Goal: Information Seeking & Learning: Find specific fact

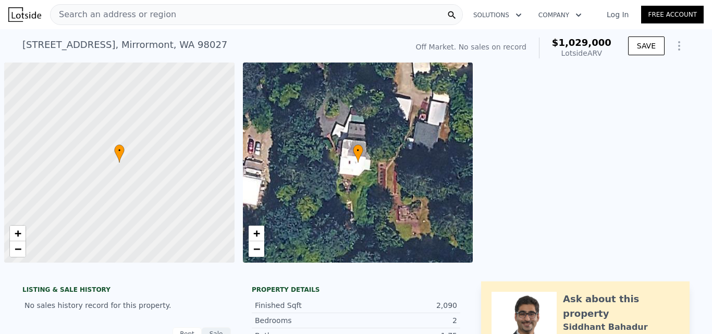
scroll to position [0, 4]
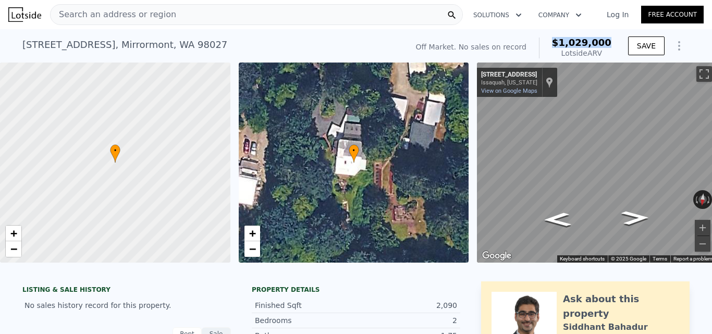
drag, startPoint x: 564, startPoint y: 46, endPoint x: 611, endPoint y: 46, distance: 46.9
click at [611, 46] on div "Off Market. No sales on record $1,029,000 Lotside ARV" at bounding box center [514, 47] width 204 height 29
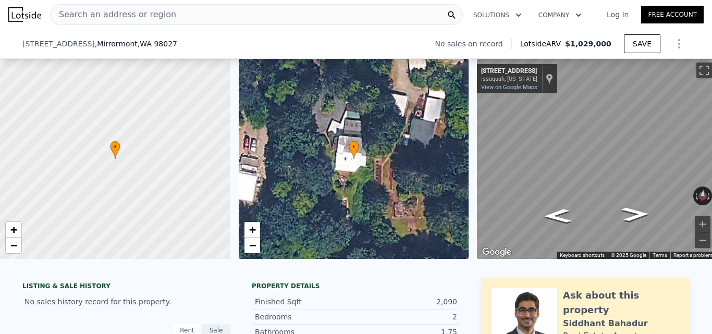
scroll to position [309, 0]
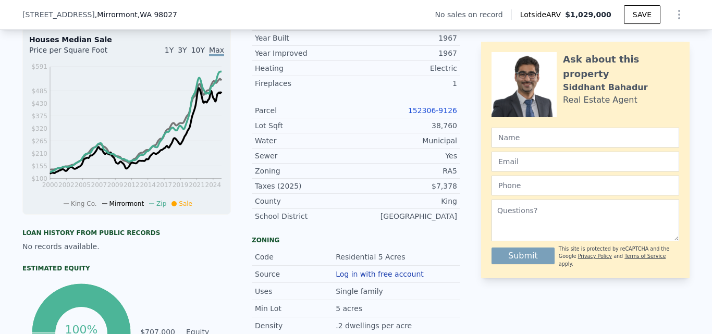
click at [446, 115] on link "152306-9126" at bounding box center [432, 110] width 49 height 8
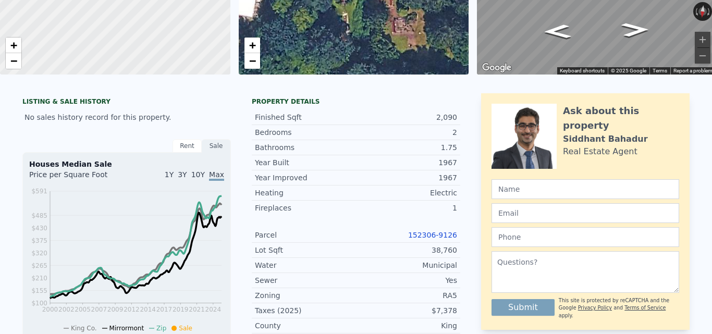
scroll to position [0, 0]
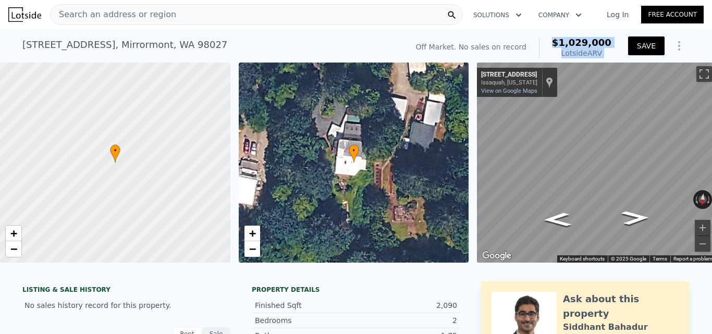
drag, startPoint x: 564, startPoint y: 43, endPoint x: 629, endPoint y: 45, distance: 65.2
click at [629, 45] on div "Off Market. No sales on record $1,029,000 Lotside ARV SAVE" at bounding box center [551, 47] width 278 height 29
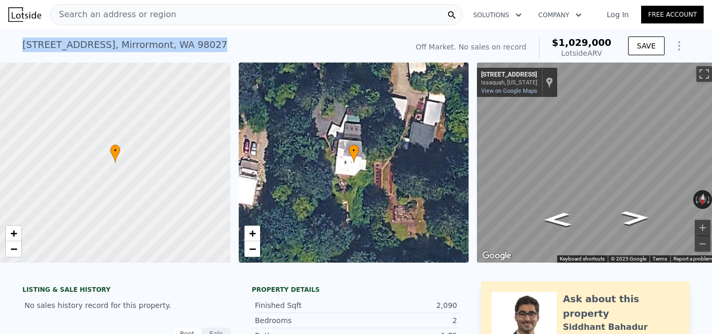
drag, startPoint x: 18, startPoint y: 47, endPoint x: 261, endPoint y: 39, distance: 243.6
click at [261, 39] on div "24305 [GEOGRAPHIC_DATA][STREET_ADDRESS] No sales on record (~ARV $1.029m ) Off …" at bounding box center [356, 45] width 712 height 33
copy div "[STREET_ADDRESS]"
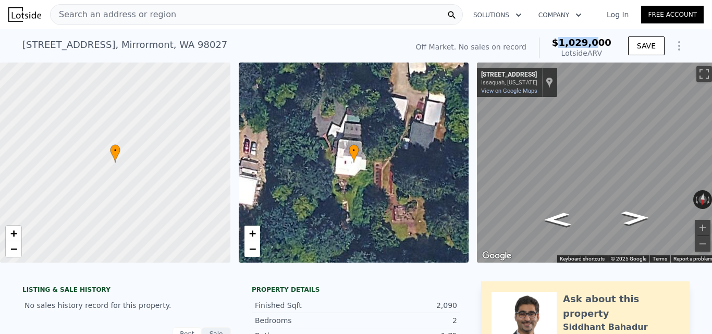
drag, startPoint x: 582, startPoint y: 42, endPoint x: 600, endPoint y: 43, distance: 17.3
click at [600, 43] on span "$1,029,000" at bounding box center [581, 42] width 59 height 11
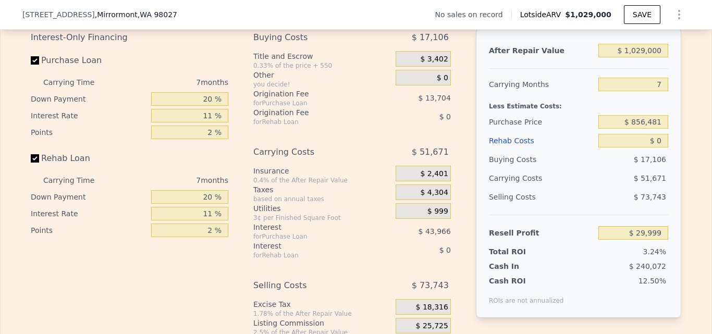
scroll to position [1456, 0]
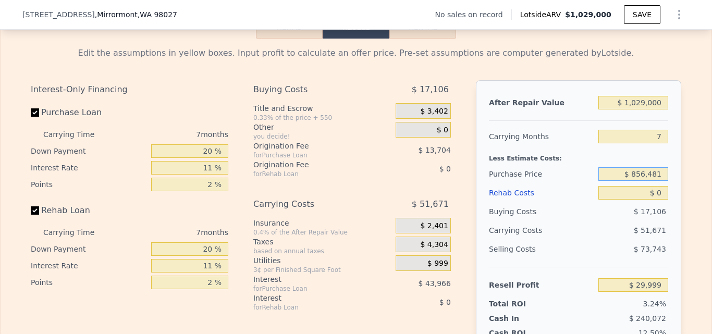
drag, startPoint x: 632, startPoint y: 188, endPoint x: 657, endPoint y: 187, distance: 25.6
click at [657, 181] on input "$ 856,481" at bounding box center [634, 174] width 70 height 14
